Goal: Task Accomplishment & Management: Use online tool/utility

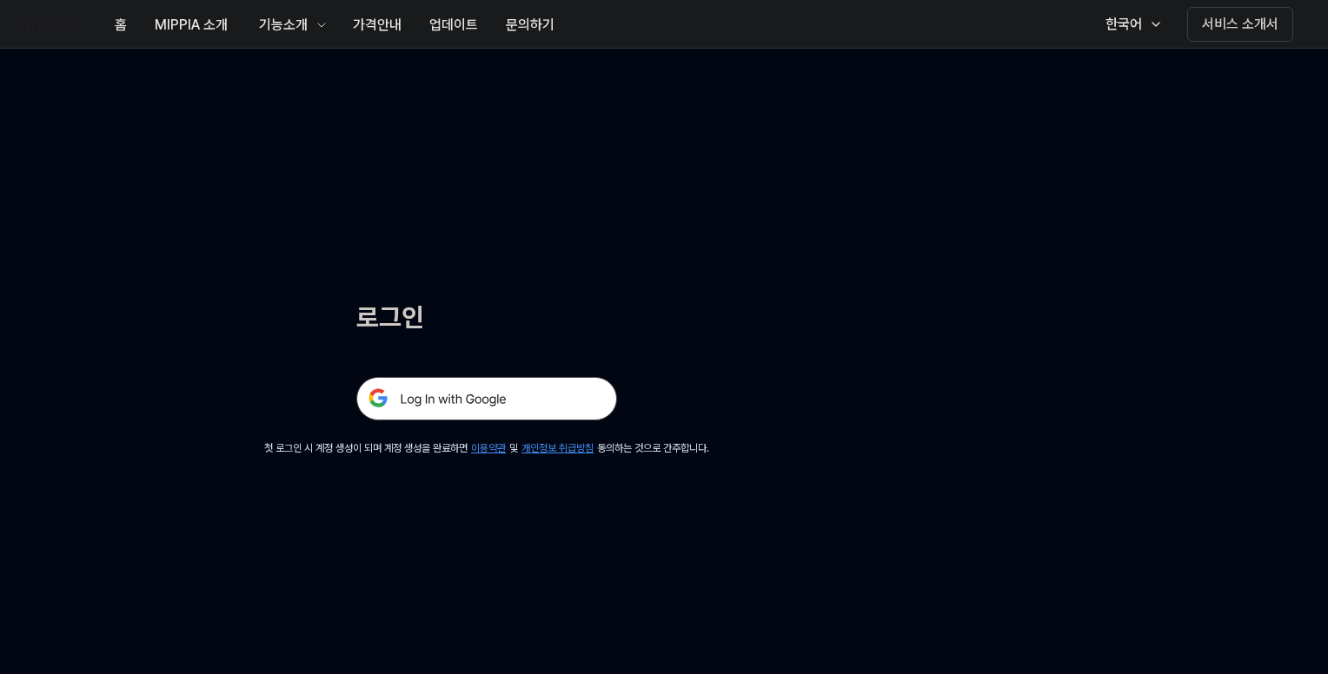
click at [501, 392] on img at bounding box center [486, 398] width 261 height 43
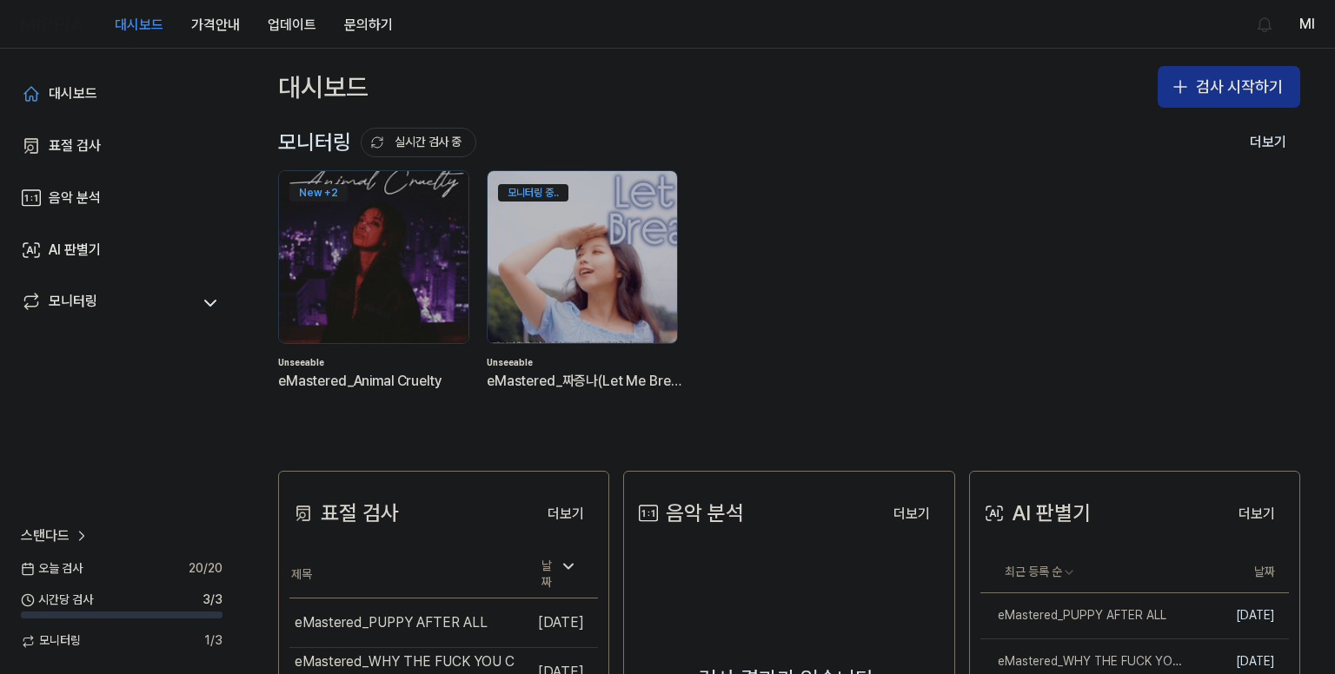
click at [1203, 77] on button "검사 시작하기" at bounding box center [1229, 87] width 143 height 42
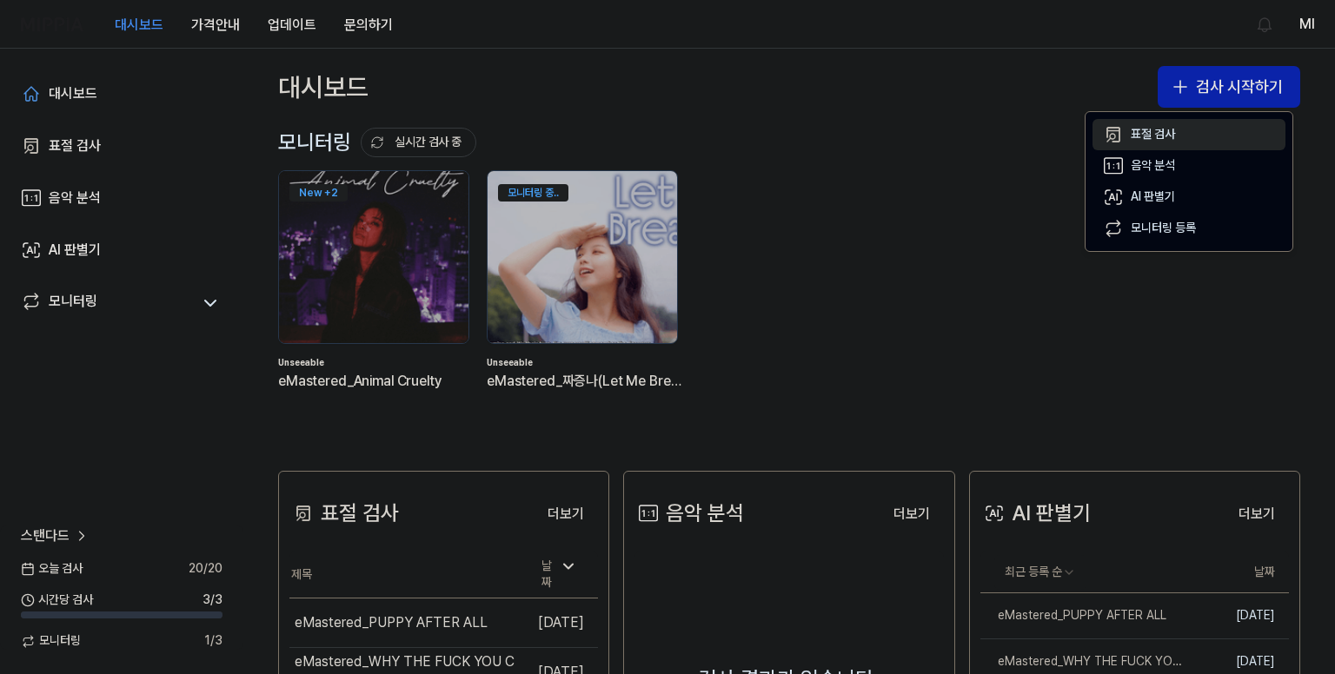
click at [1158, 136] on div "표절 검사" at bounding box center [1153, 134] width 44 height 17
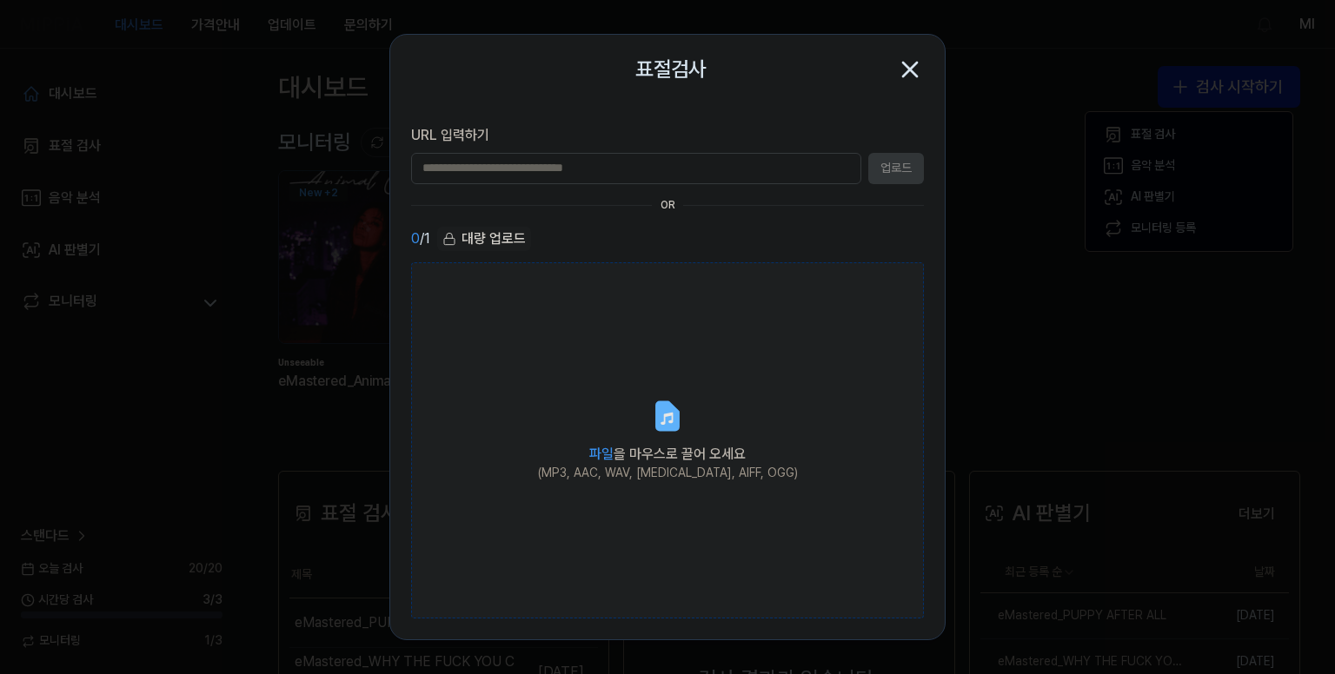
click at [678, 415] on icon at bounding box center [667, 415] width 21 height 27
click at [0, 0] on input "파일 을 마우스로 끌어 오세요 (MP3, AAC, WAV, FLAC, AIFF, OGG)" at bounding box center [0, 0] width 0 height 0
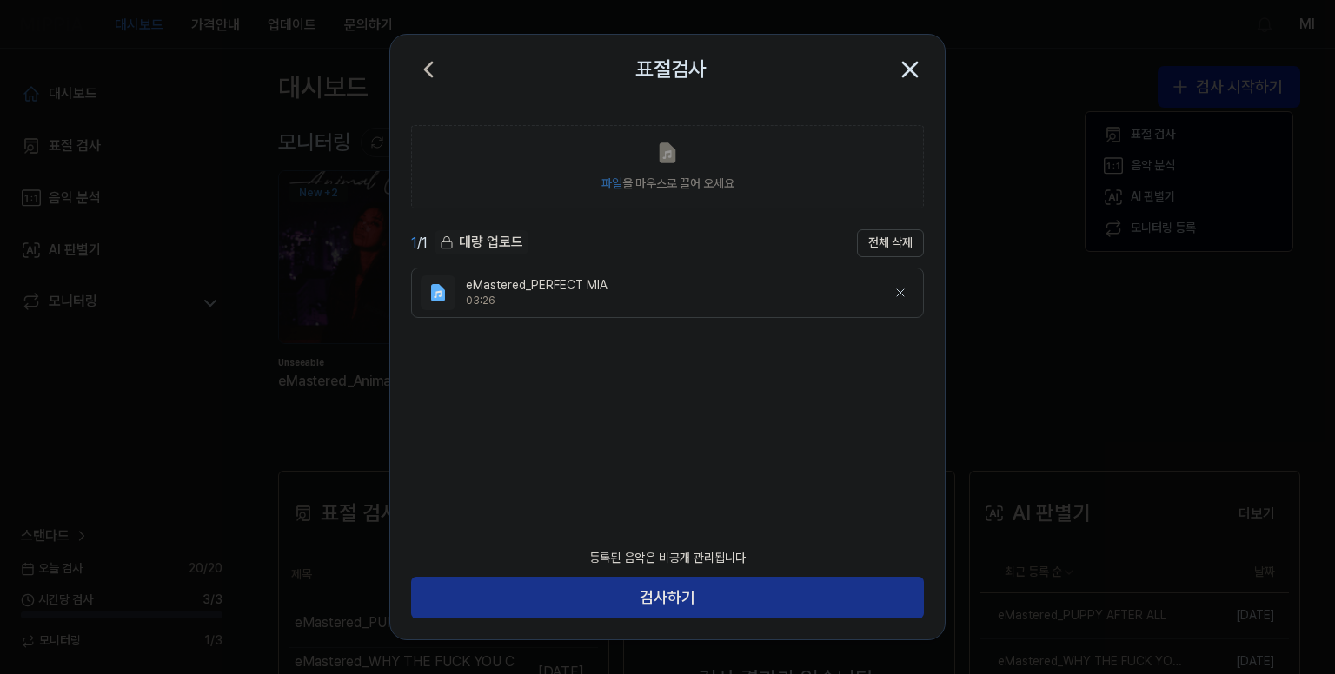
click at [670, 596] on button "검사하기" at bounding box center [667, 598] width 513 height 42
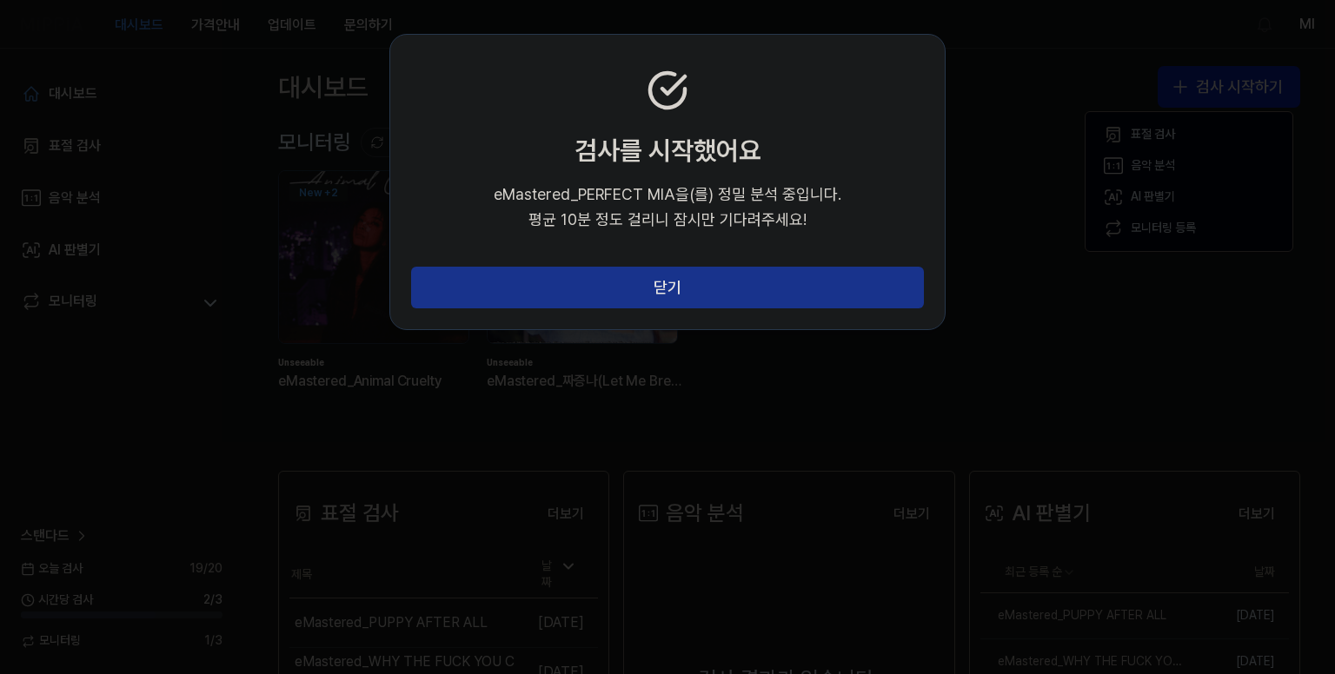
drag, startPoint x: 720, startPoint y: 292, endPoint x: 1137, endPoint y: 195, distance: 427.5
click at [721, 292] on button "닫기" at bounding box center [667, 288] width 513 height 42
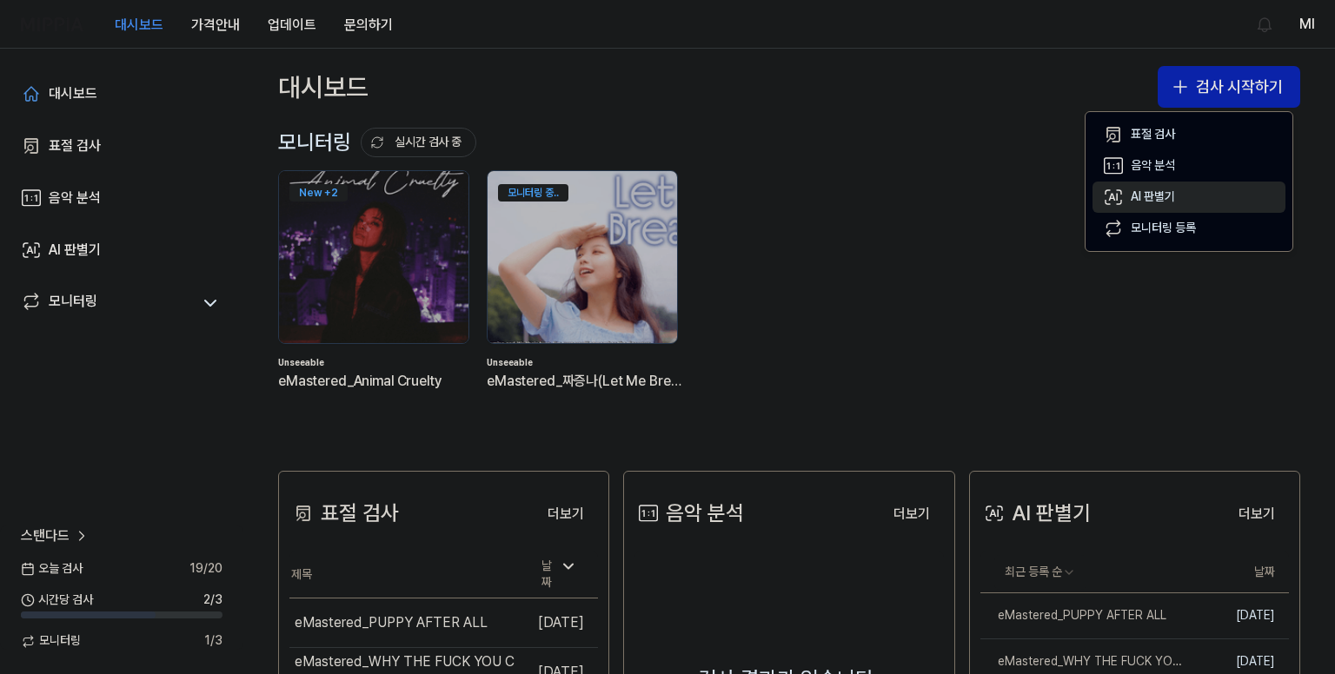
click at [1151, 189] on div "AI 판별기" at bounding box center [1153, 197] width 44 height 17
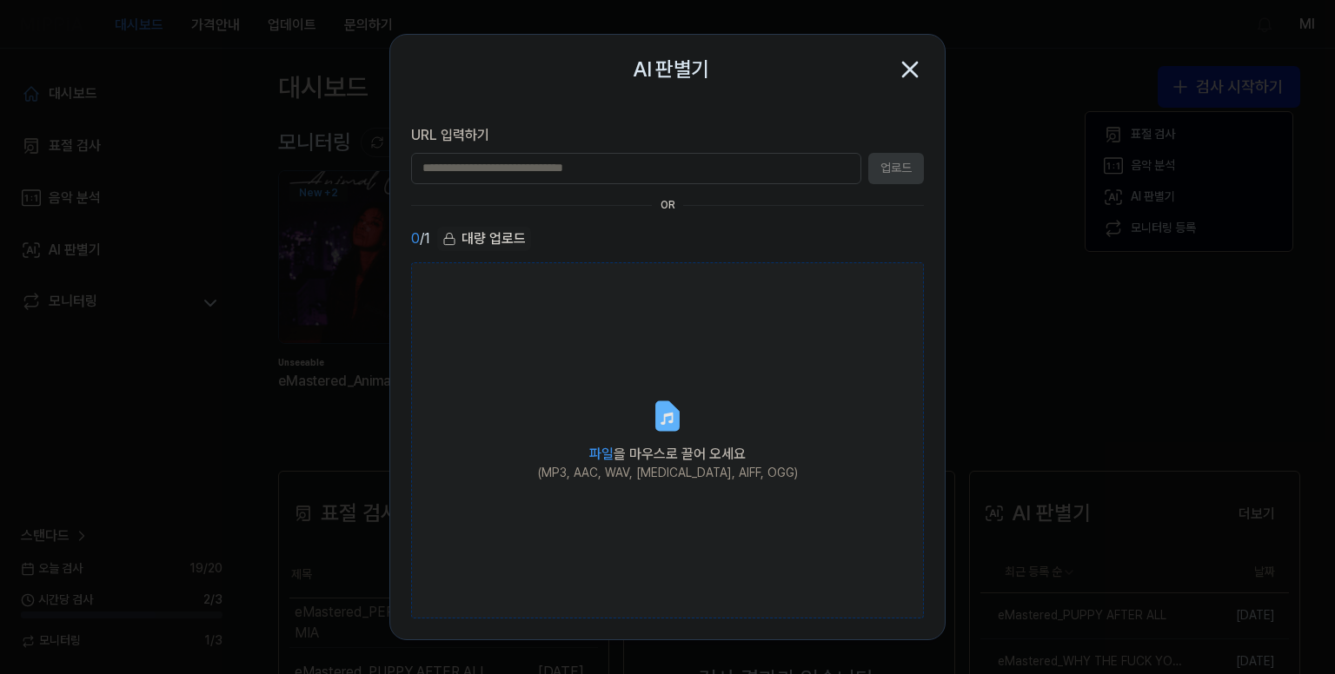
click at [647, 428] on label "파일 을 마우스로 끌어 오세요 (MP3, AAC, WAV, FLAC, AIFF, OGG)" at bounding box center [667, 440] width 513 height 357
click at [0, 0] on input "파일 을 마우스로 끌어 오세요 (MP3, AAC, WAV, FLAC, AIFF, OGG)" at bounding box center [0, 0] width 0 height 0
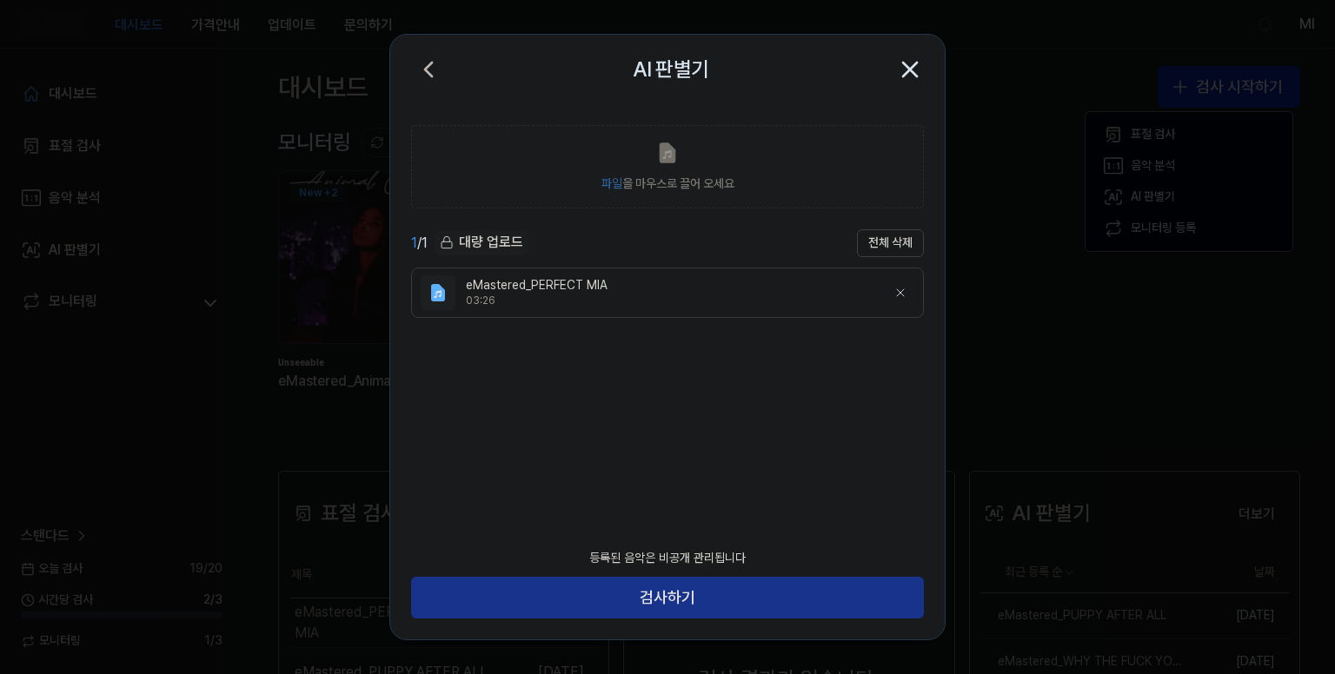
click at [713, 588] on button "검사하기" at bounding box center [667, 598] width 513 height 42
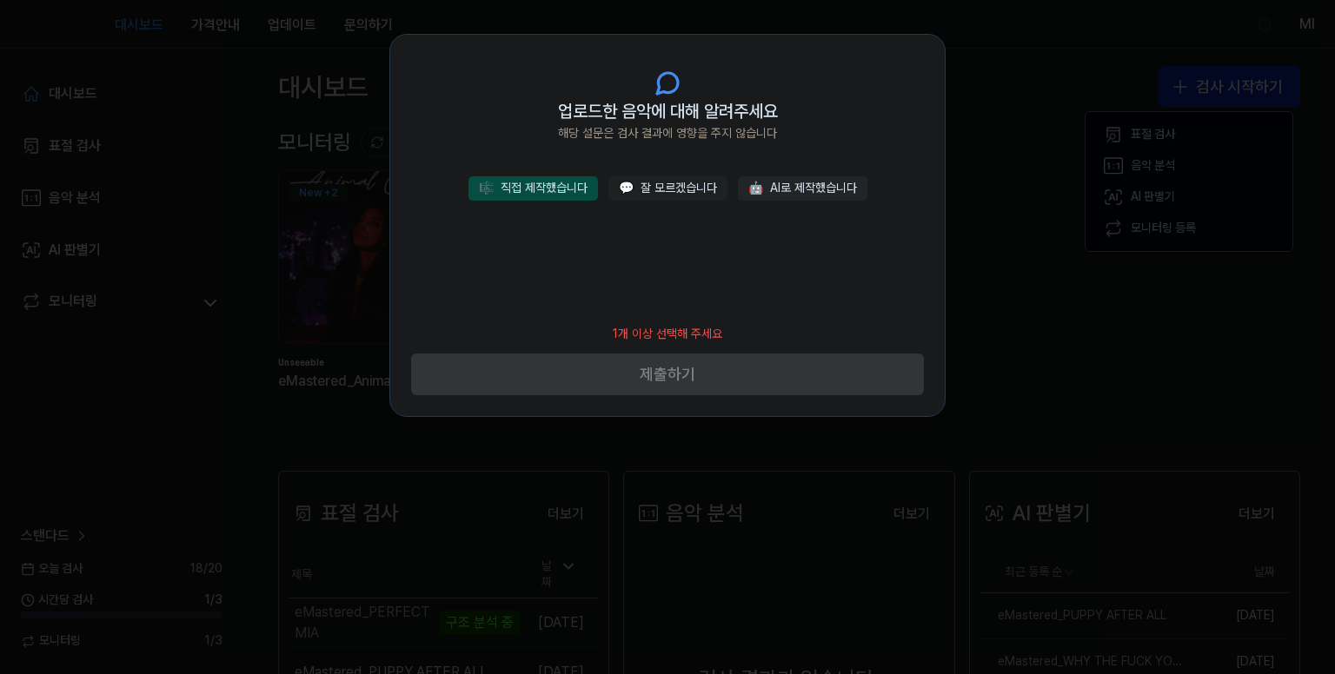
click at [550, 194] on button "🎼 직접 제작했습니다" at bounding box center [532, 188] width 129 height 24
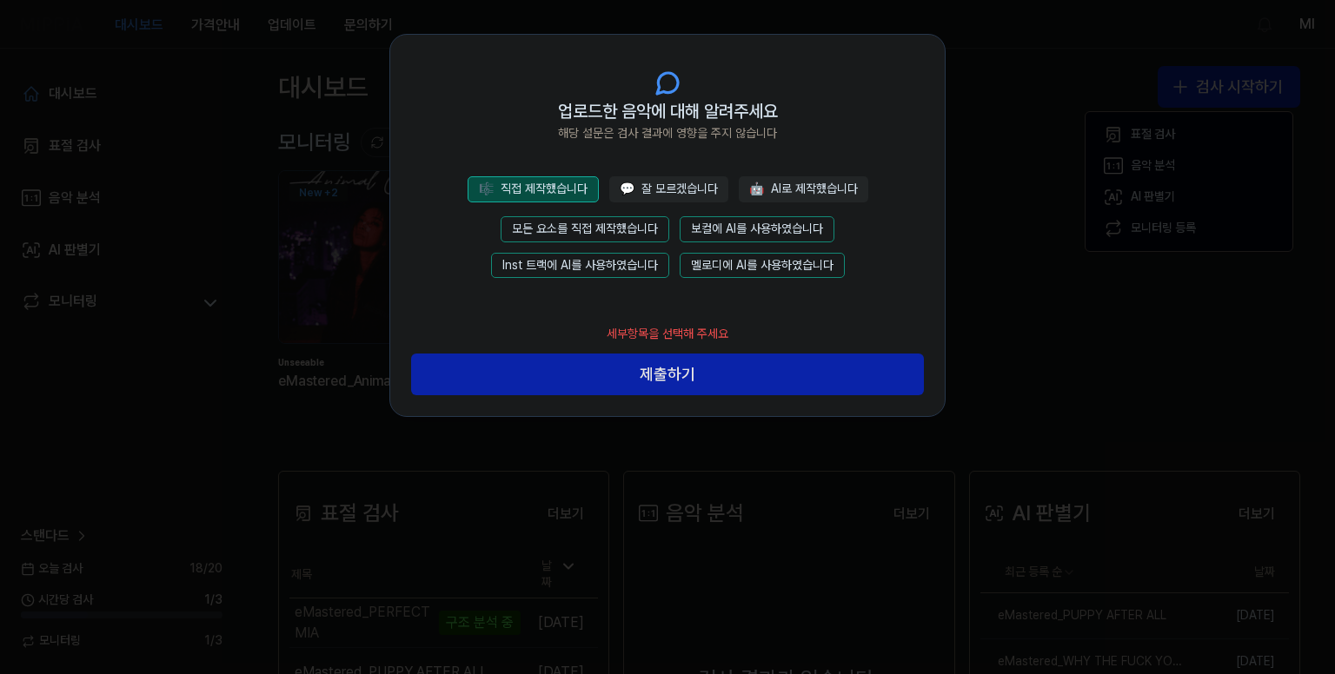
drag, startPoint x: 636, startPoint y: 227, endPoint x: 693, endPoint y: 354, distance: 138.9
click at [636, 227] on button "모든 요소를 직접 제작했습니다" at bounding box center [585, 229] width 169 height 26
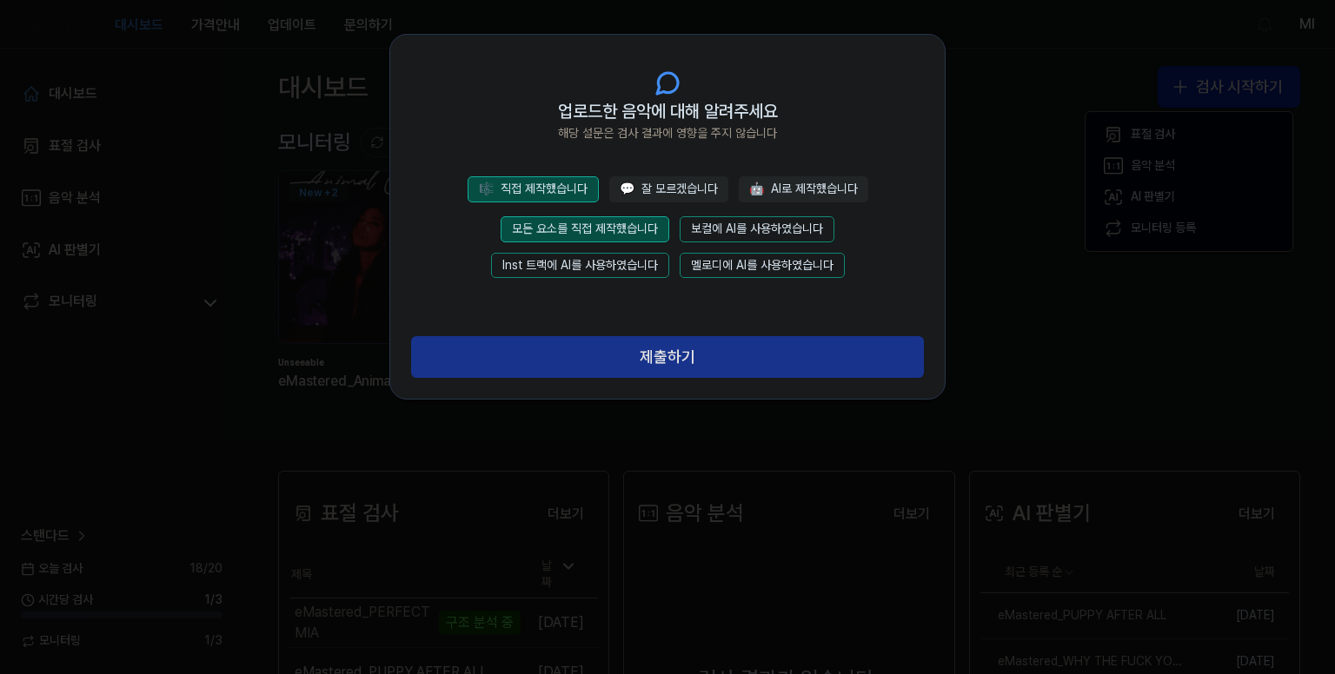
click at [702, 368] on button "제출하기" at bounding box center [667, 357] width 513 height 42
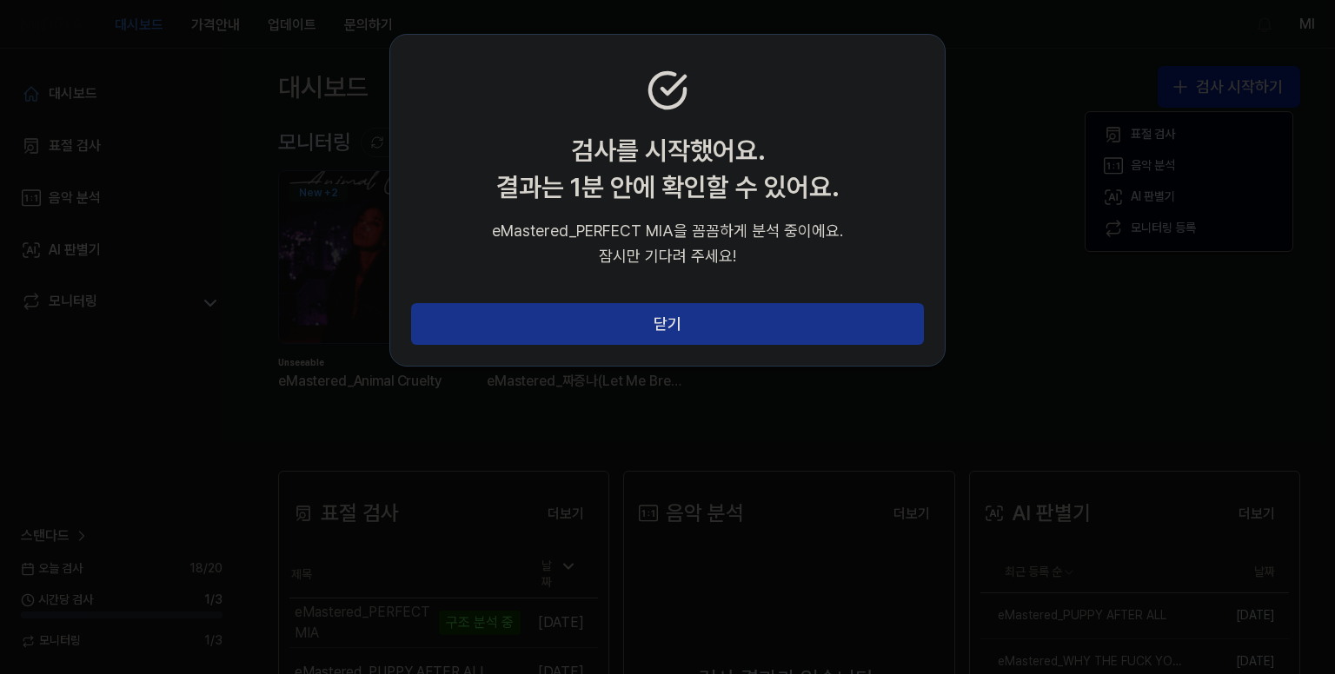
click at [701, 318] on button "닫기" at bounding box center [667, 324] width 513 height 42
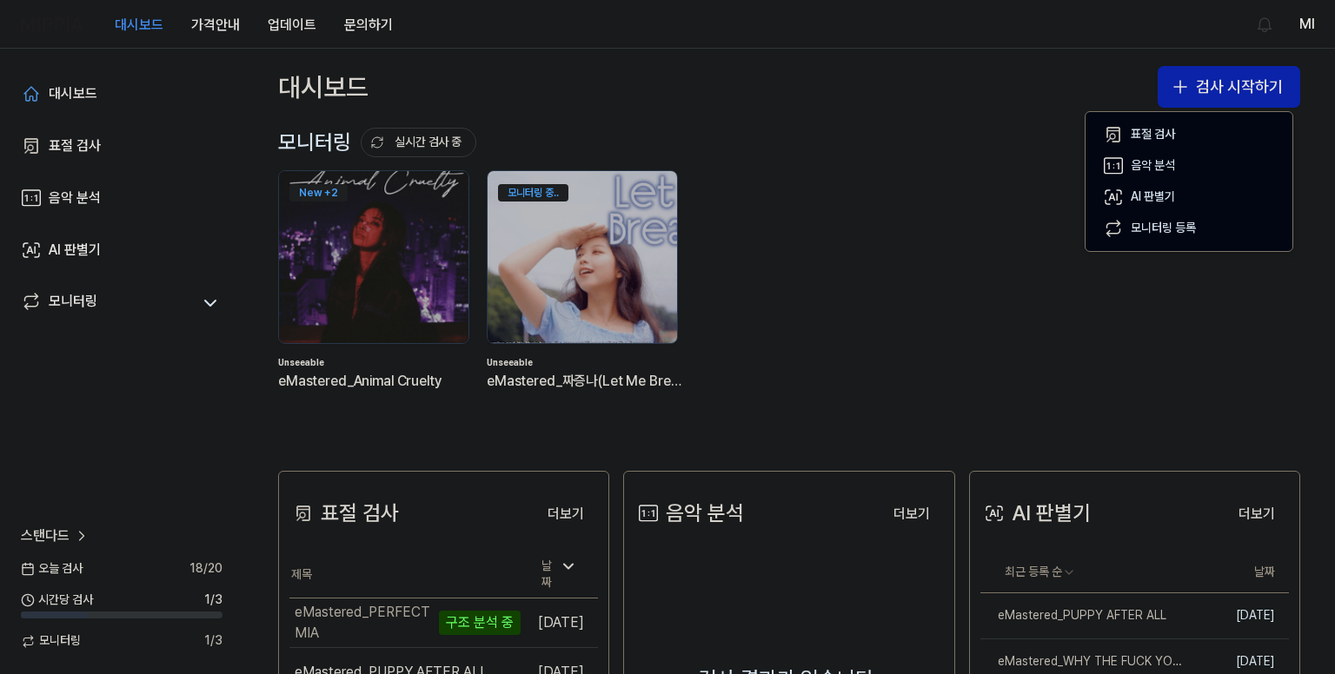
drag, startPoint x: 952, startPoint y: 123, endPoint x: 934, endPoint y: 134, distance: 20.7
click at [950, 123] on div "대시보드 검사 시작하기" at bounding box center [788, 87] width 1091 height 76
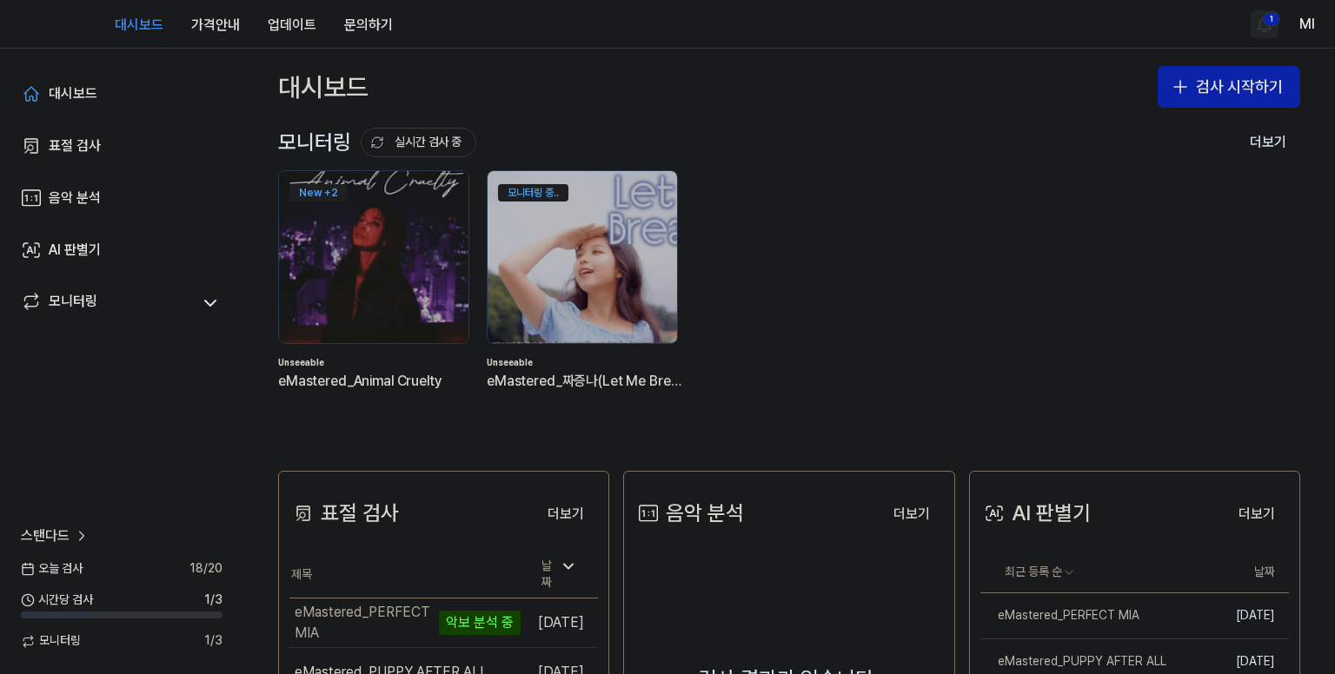
click at [1258, 27] on html "대시보드 가격안내 업데이트 문의하기 1 Ml 대시보드 표절 검사 음악 분석 AI 판별기 모니터링 스탠다드 오늘 검사 18 / 20 시간당 검사…" at bounding box center [667, 337] width 1335 height 674
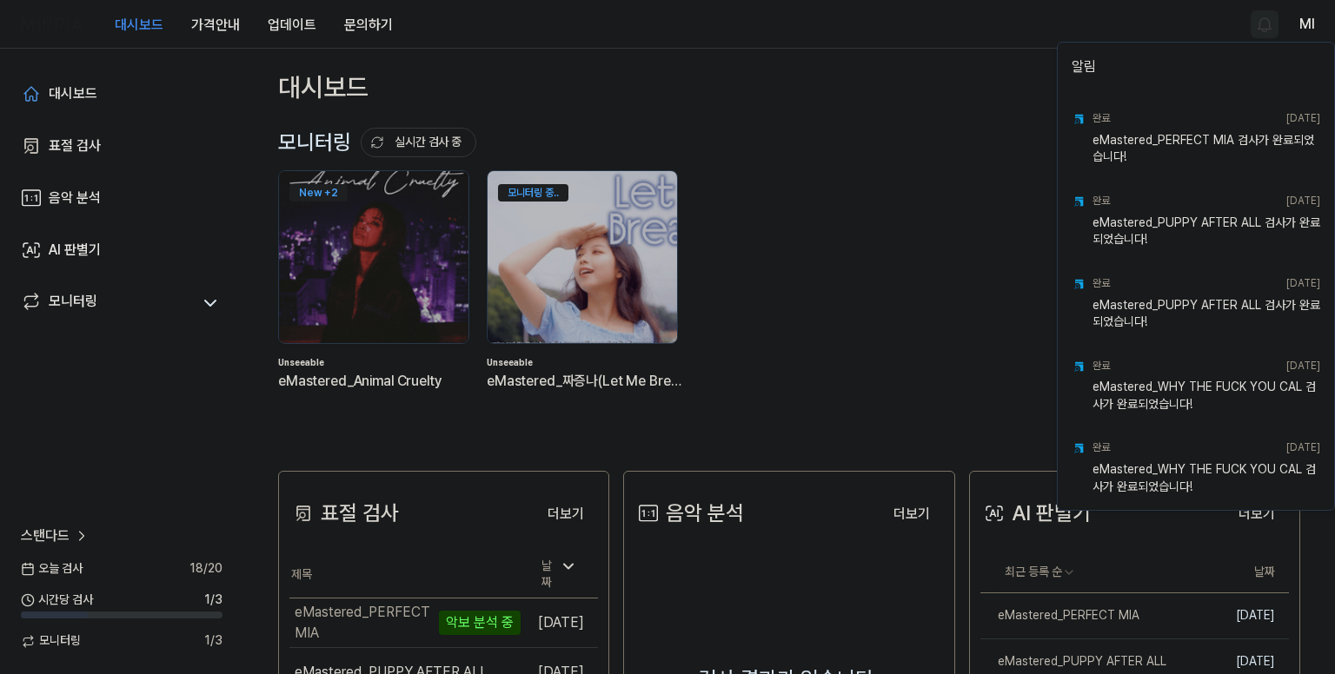
click at [980, 26] on html "대시보드 가격안내 업데이트 문의하기 Ml 대시보드 표절 검사 음악 분석 AI 판별기 모니터링 스탠다드 오늘 검사 18 / 20 시간당 검사 1…" at bounding box center [667, 337] width 1335 height 674
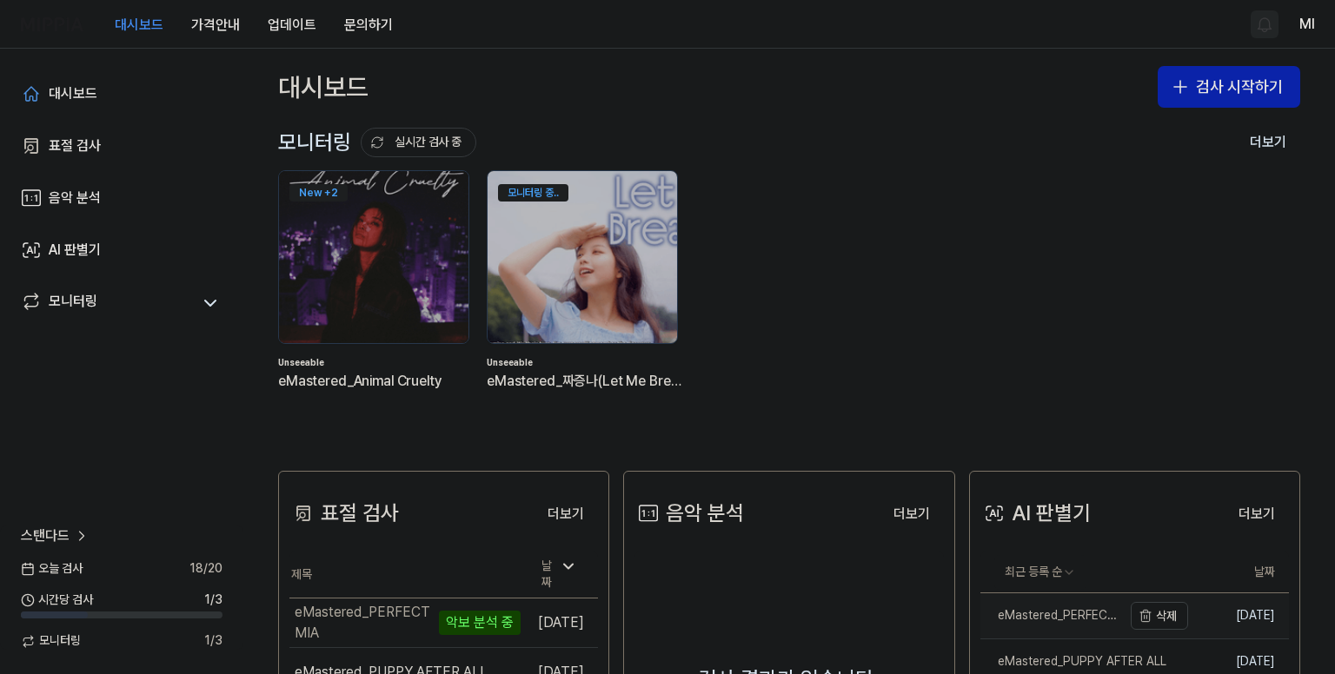
click at [1007, 616] on div "eMastered_PERFECT MIA" at bounding box center [1051, 615] width 142 height 17
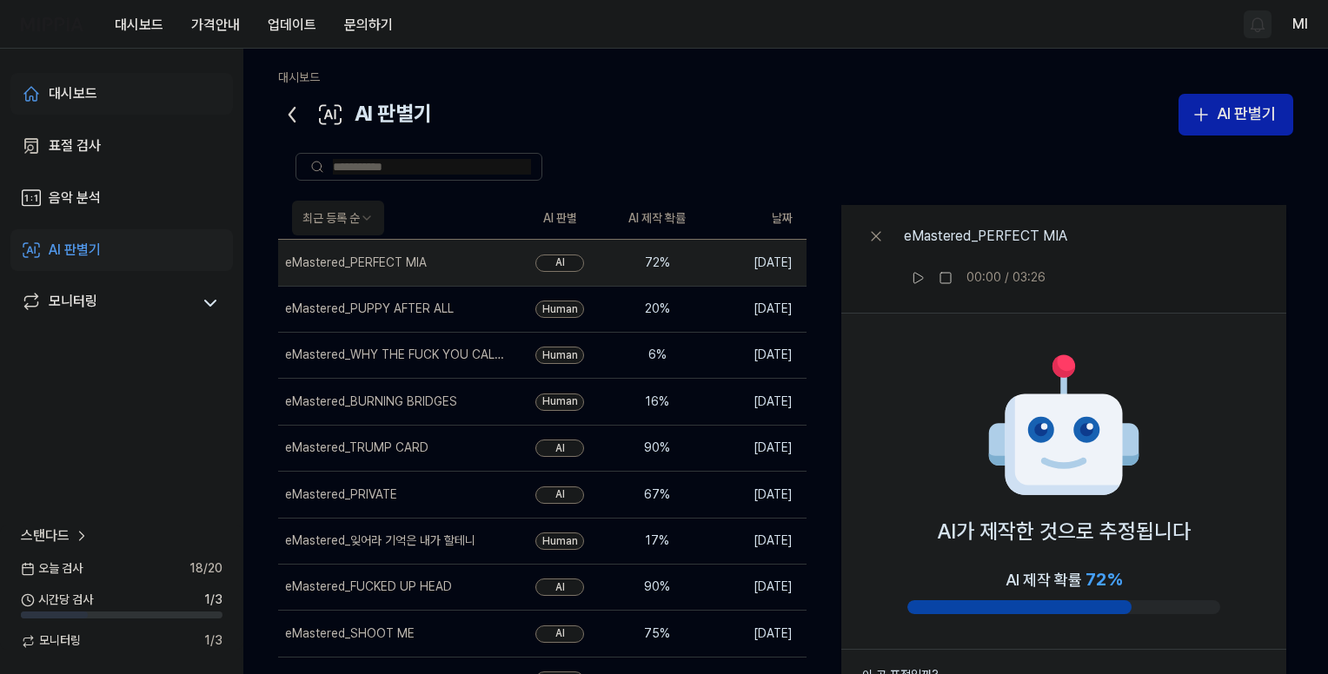
click at [69, 95] on div "대시보드" at bounding box center [73, 93] width 49 height 21
